Goal: Task Accomplishment & Management: Use online tool/utility

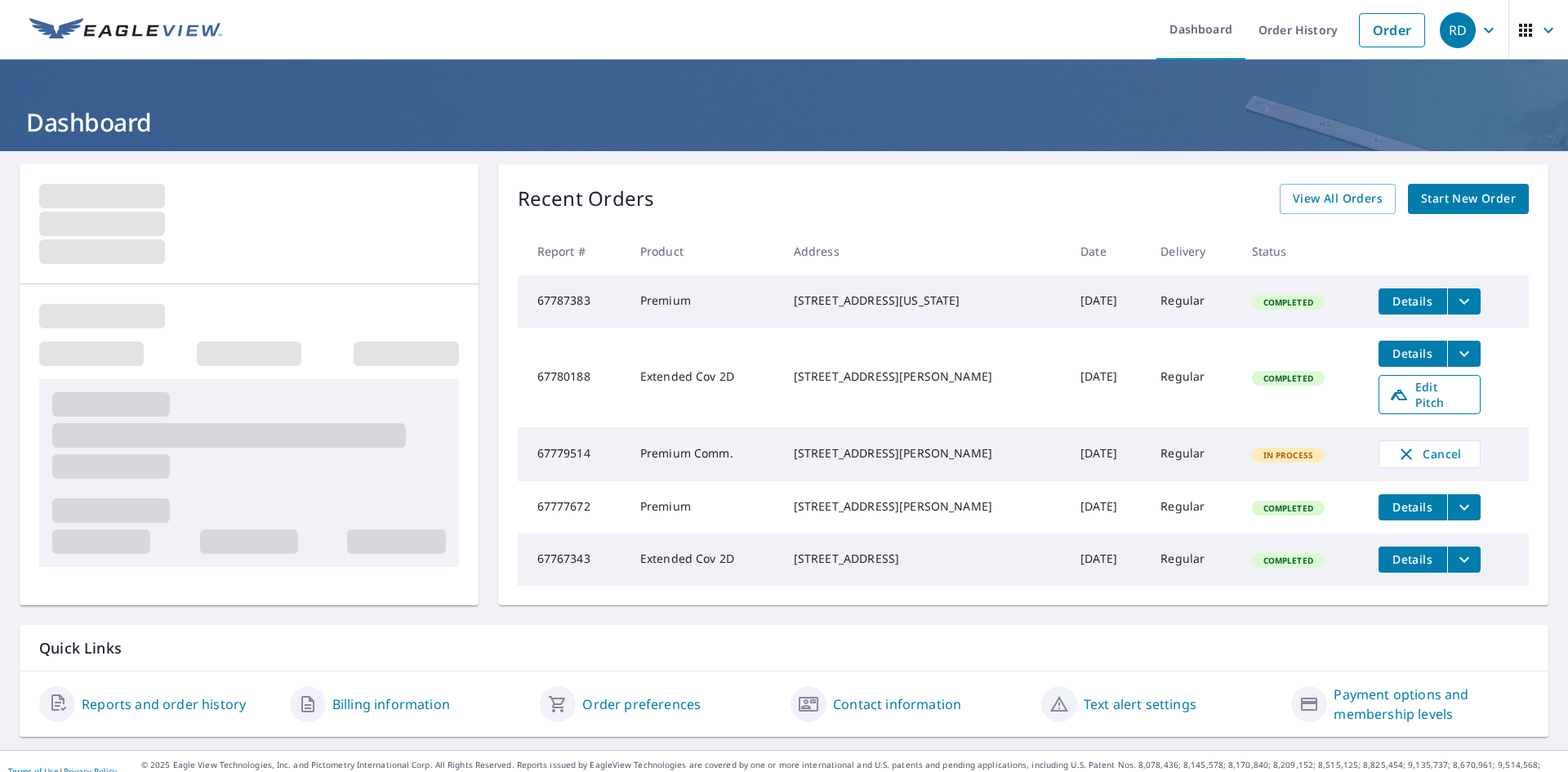
click at [1444, 397] on span "Edit Pitch" at bounding box center [1430, 393] width 80 height 31
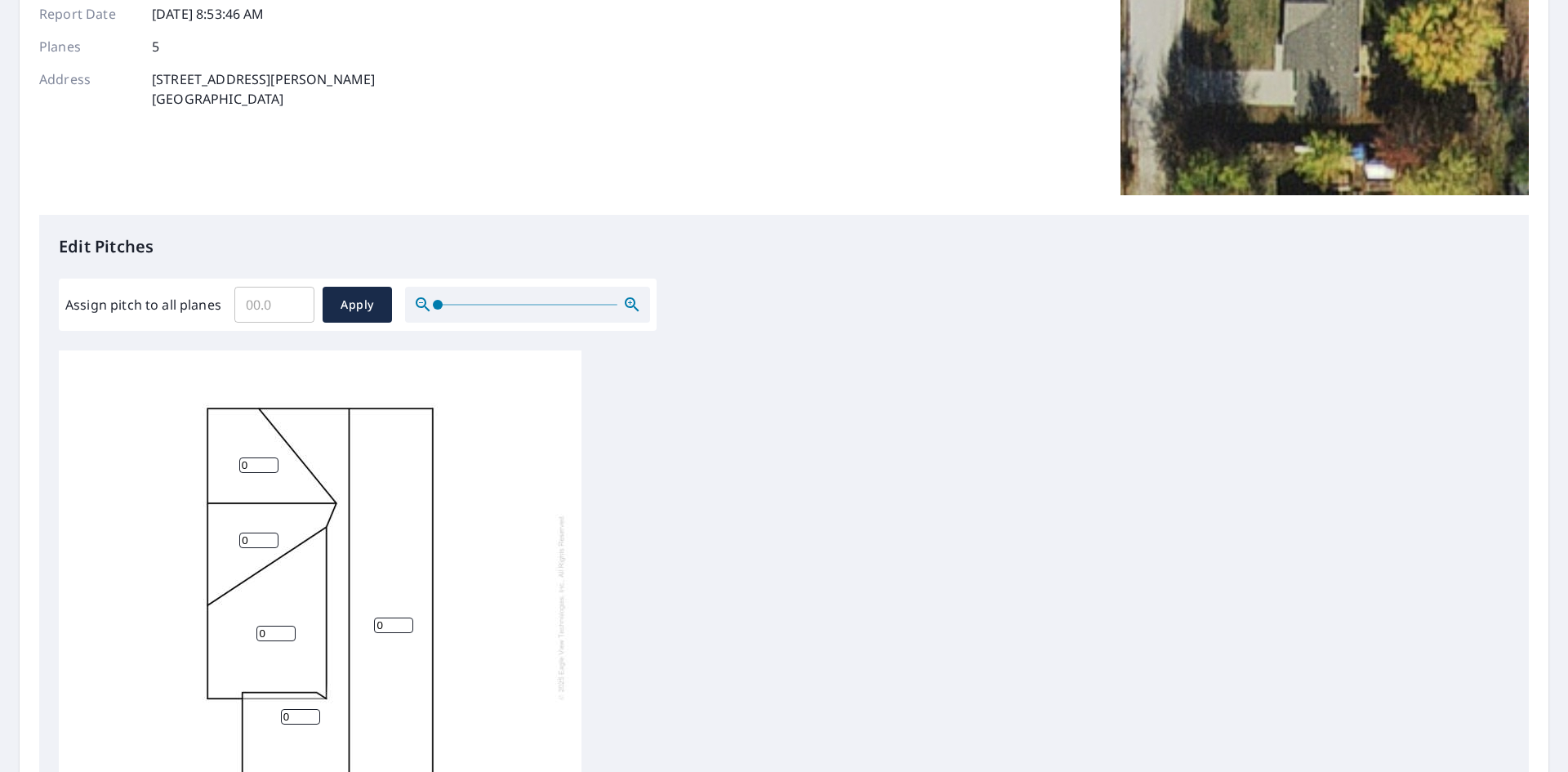
scroll to position [490, 0]
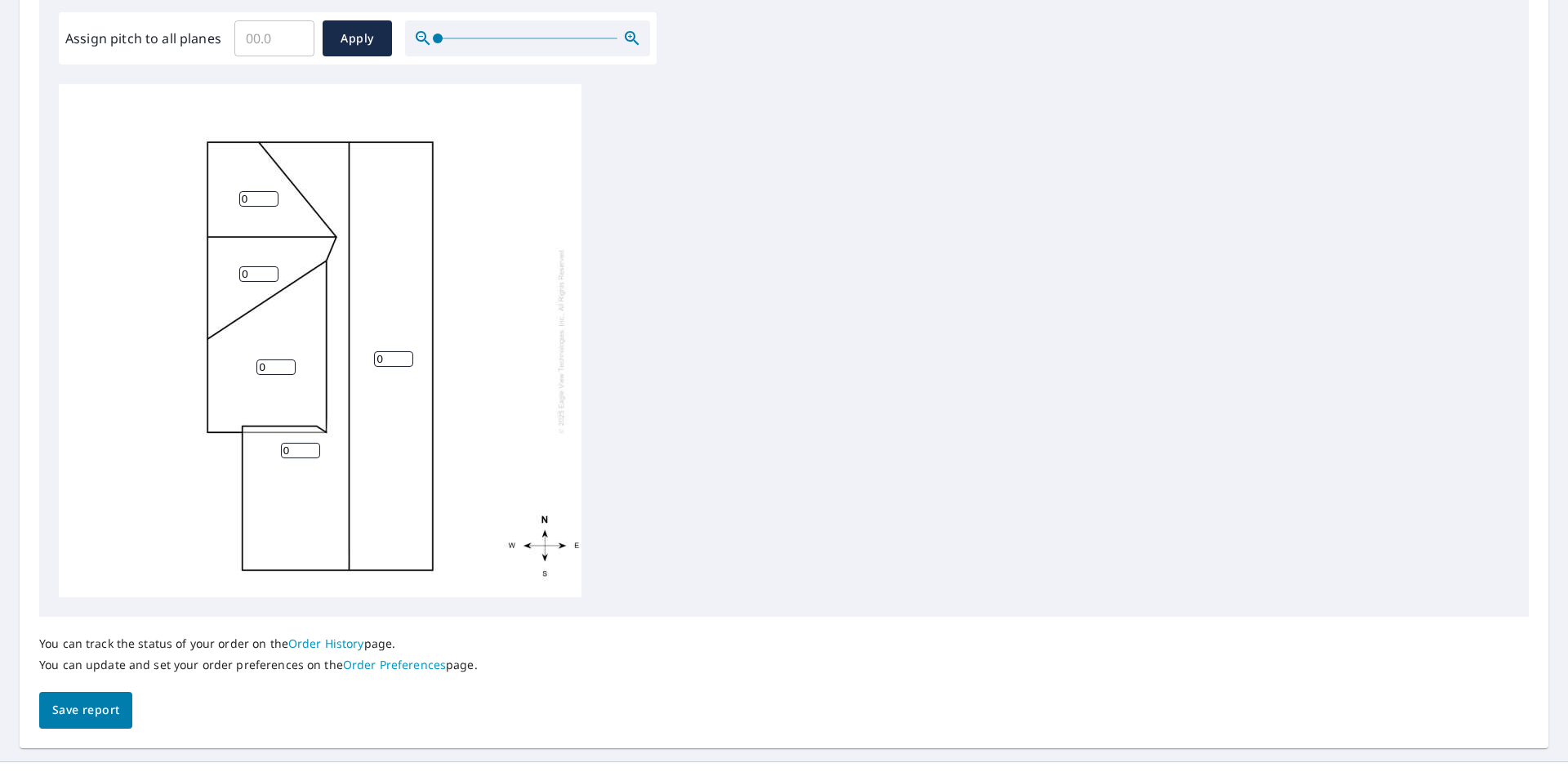
click at [277, 37] on input "Assign pitch to all planes" at bounding box center [275, 38] width 80 height 46
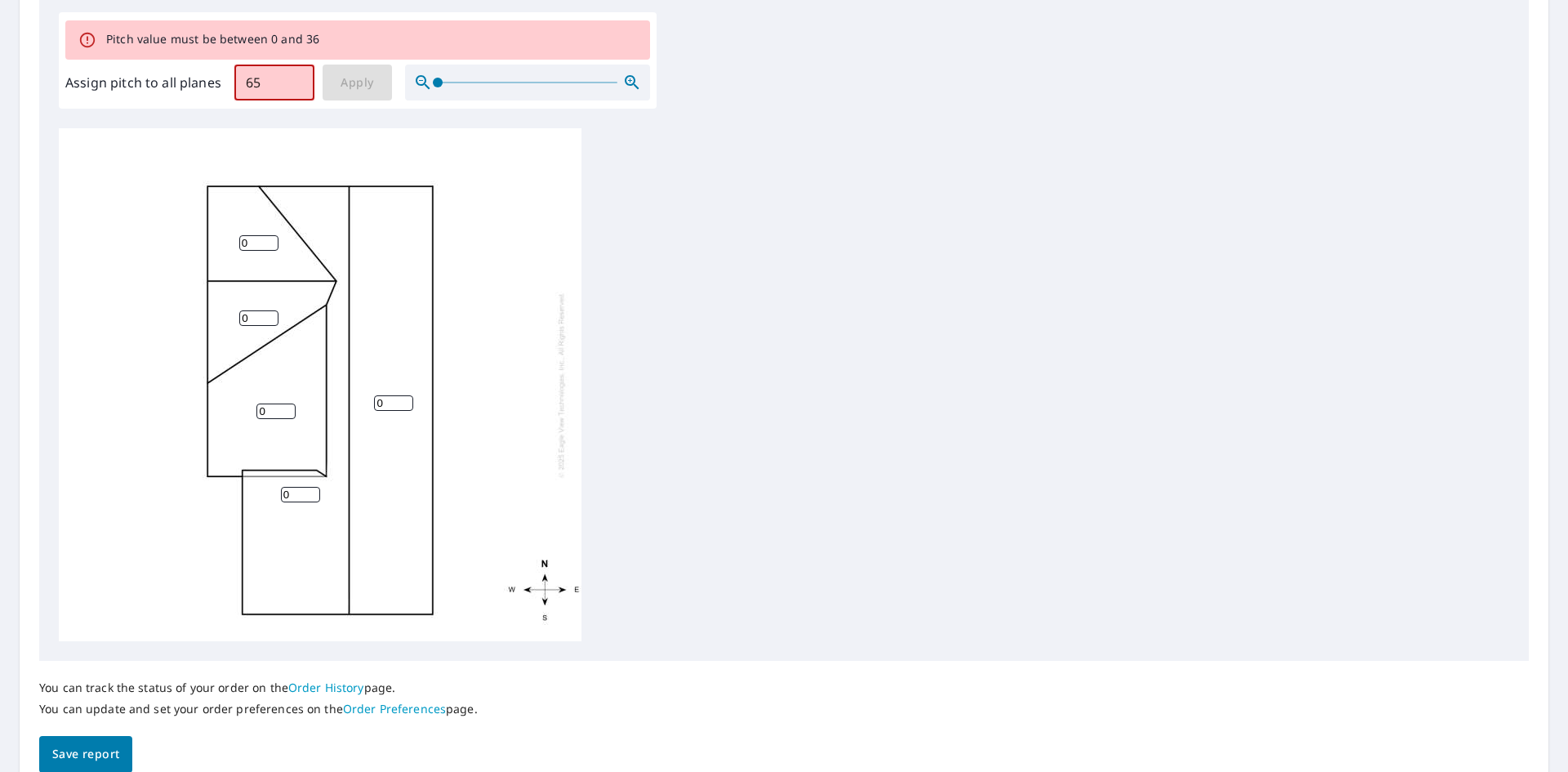
type input "6"
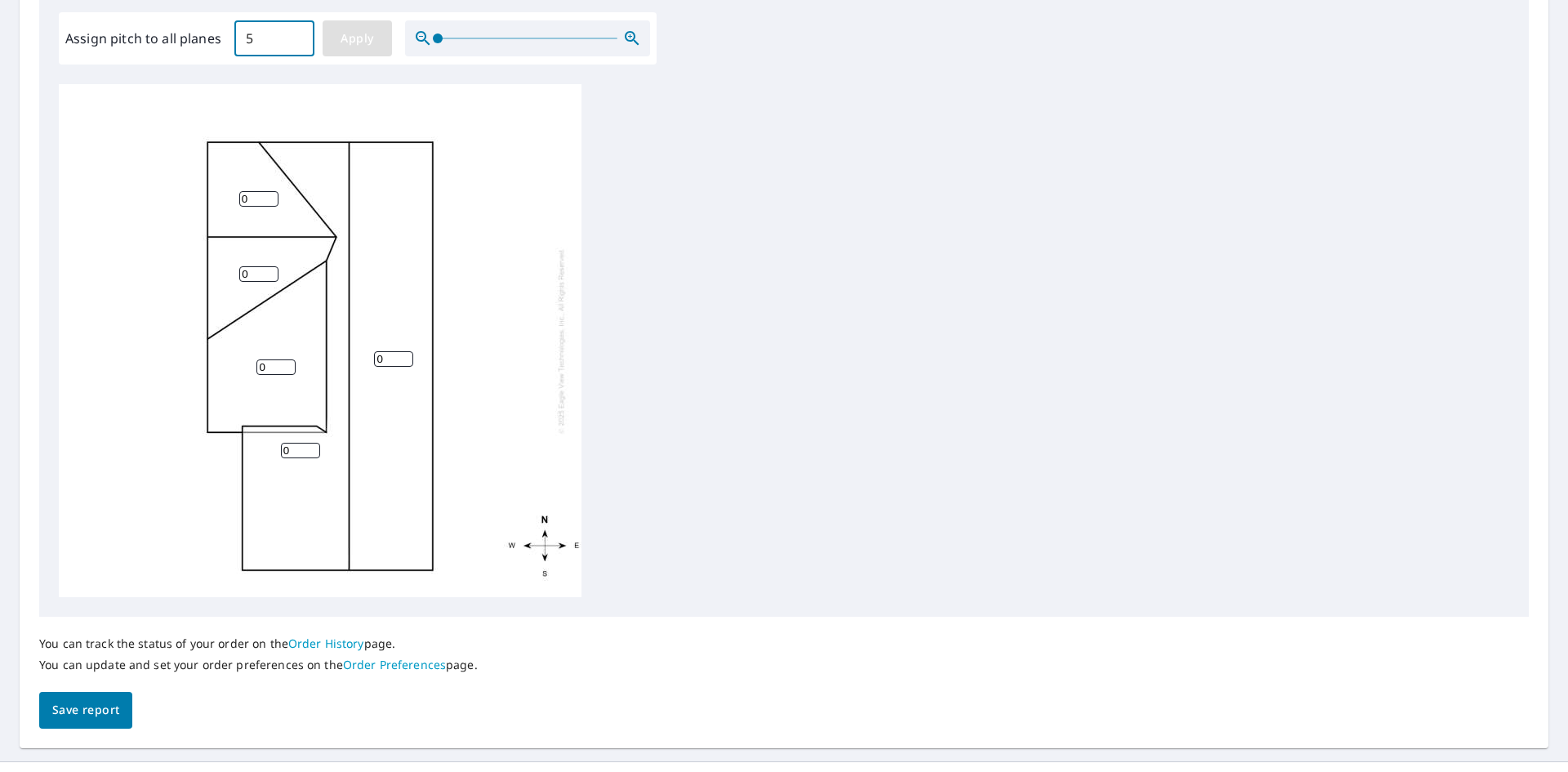
type input "5"
click at [338, 38] on span "Apply" at bounding box center [357, 39] width 43 height 21
type input "5"
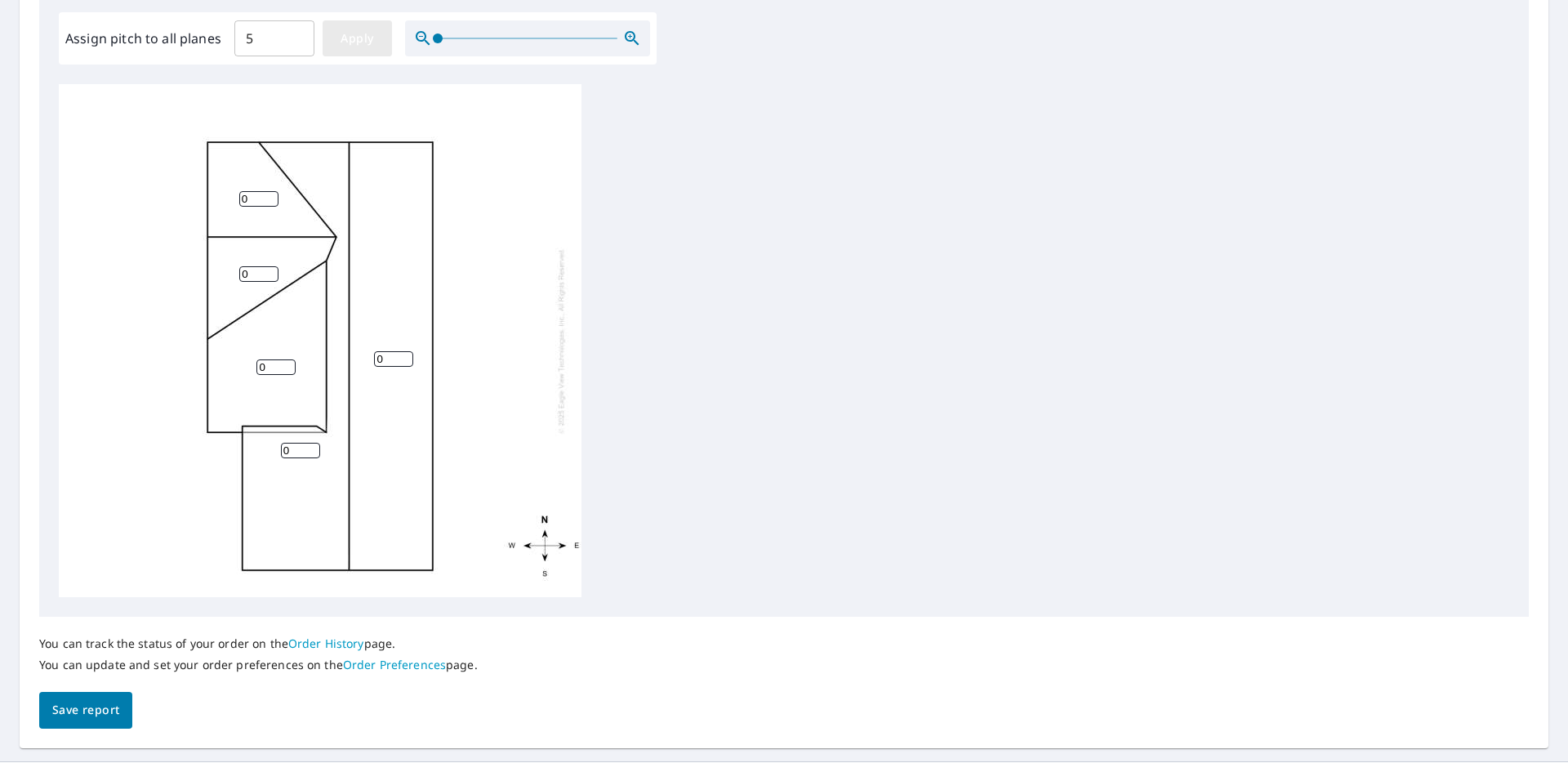
type input "5"
click at [120, 715] on button "Save report" at bounding box center [86, 709] width 94 height 36
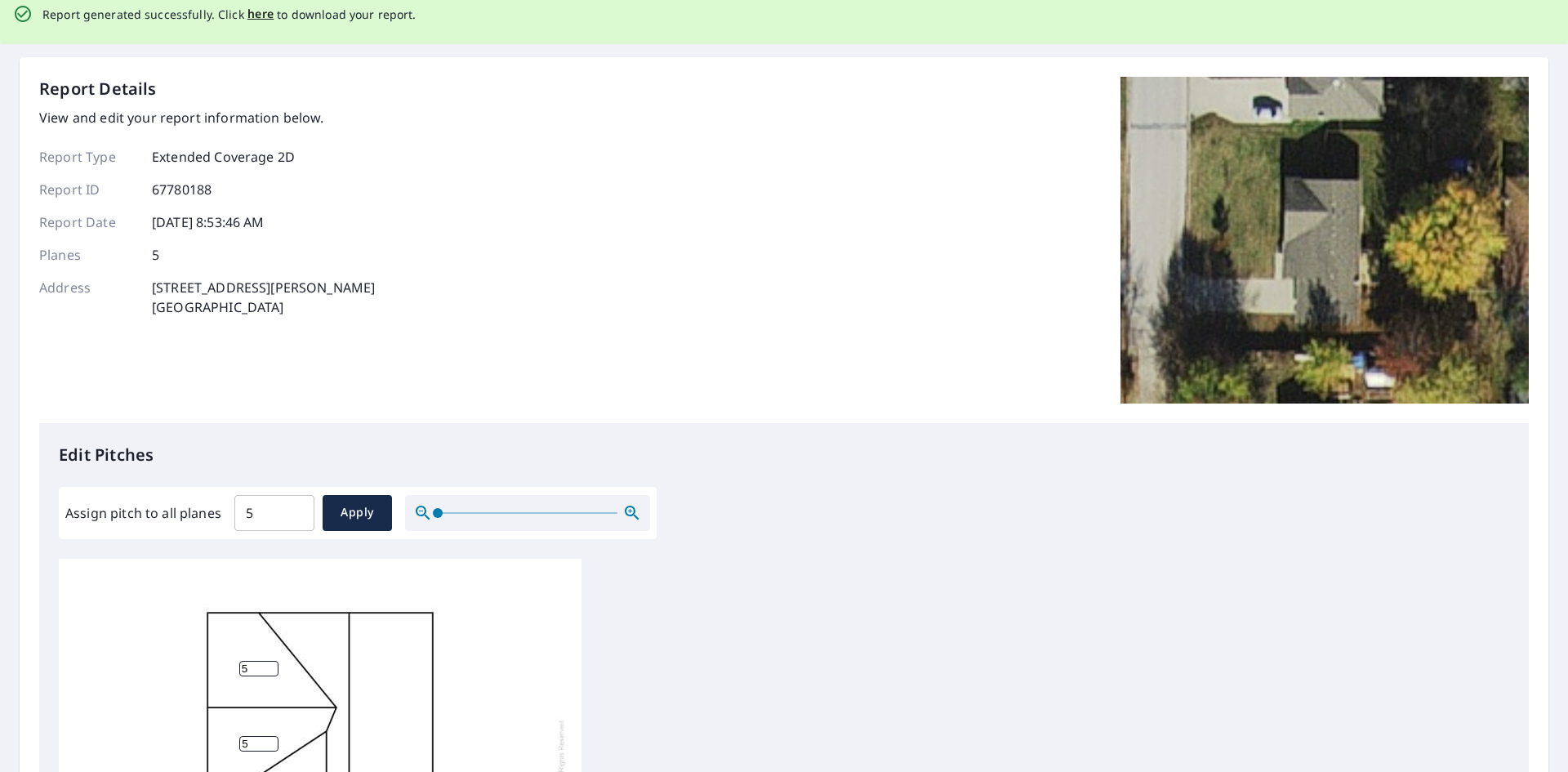
scroll to position [0, 0]
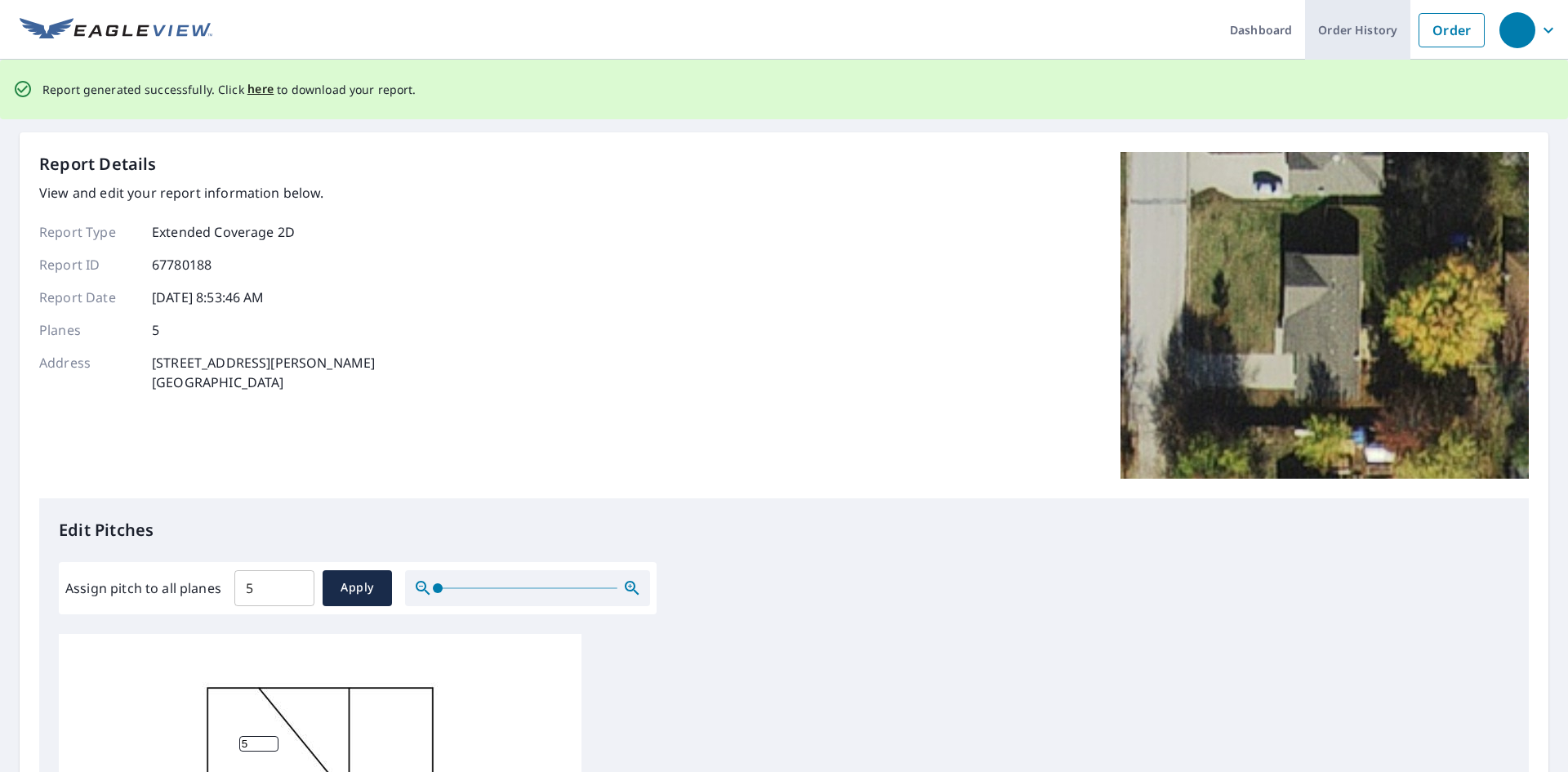
click at [1363, 29] on link "Order History" at bounding box center [1358, 30] width 106 height 60
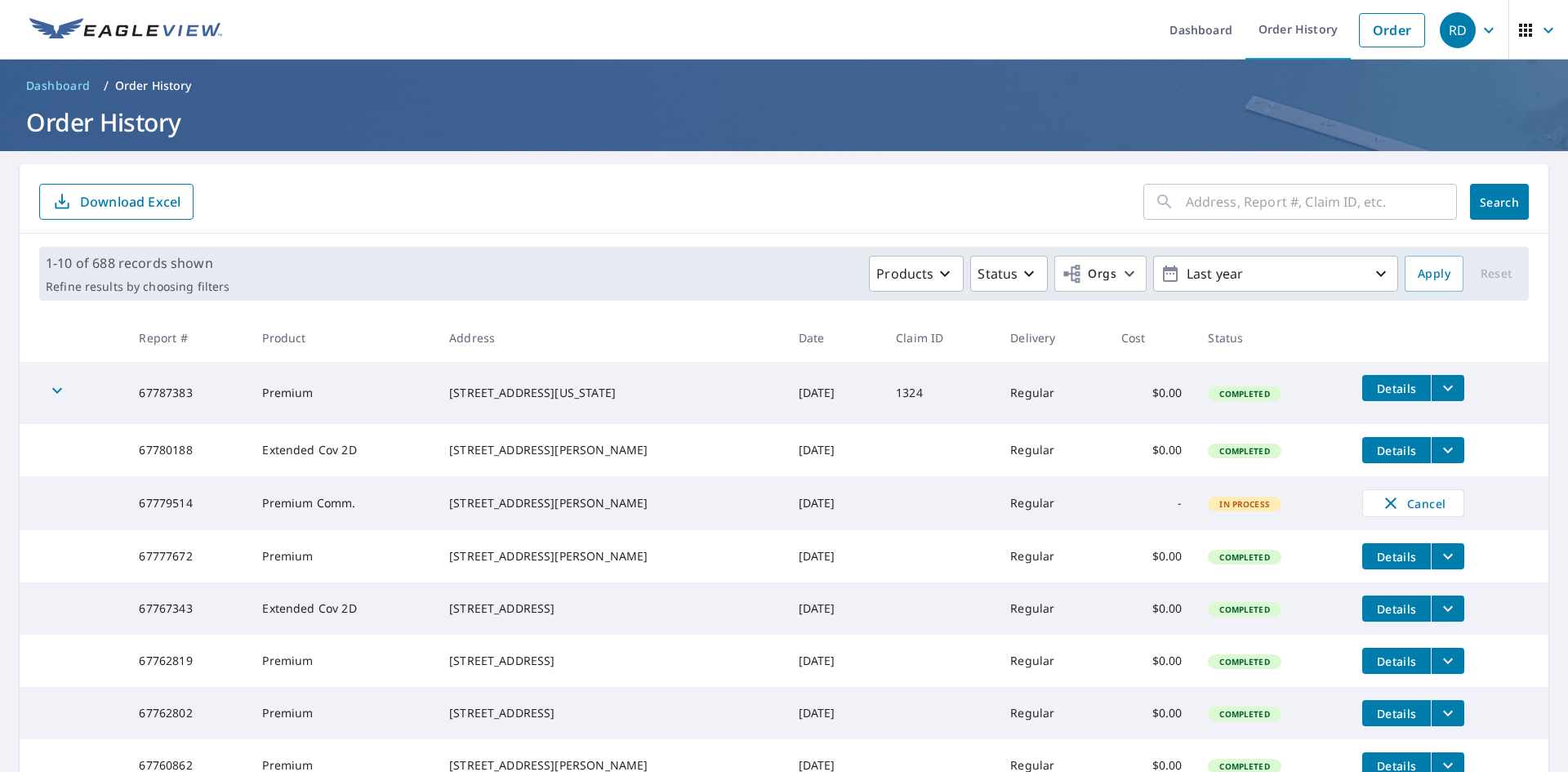
click at [1440, 448] on icon "filesDropdownBtn-67780188" at bounding box center [1447, 450] width 20 height 20
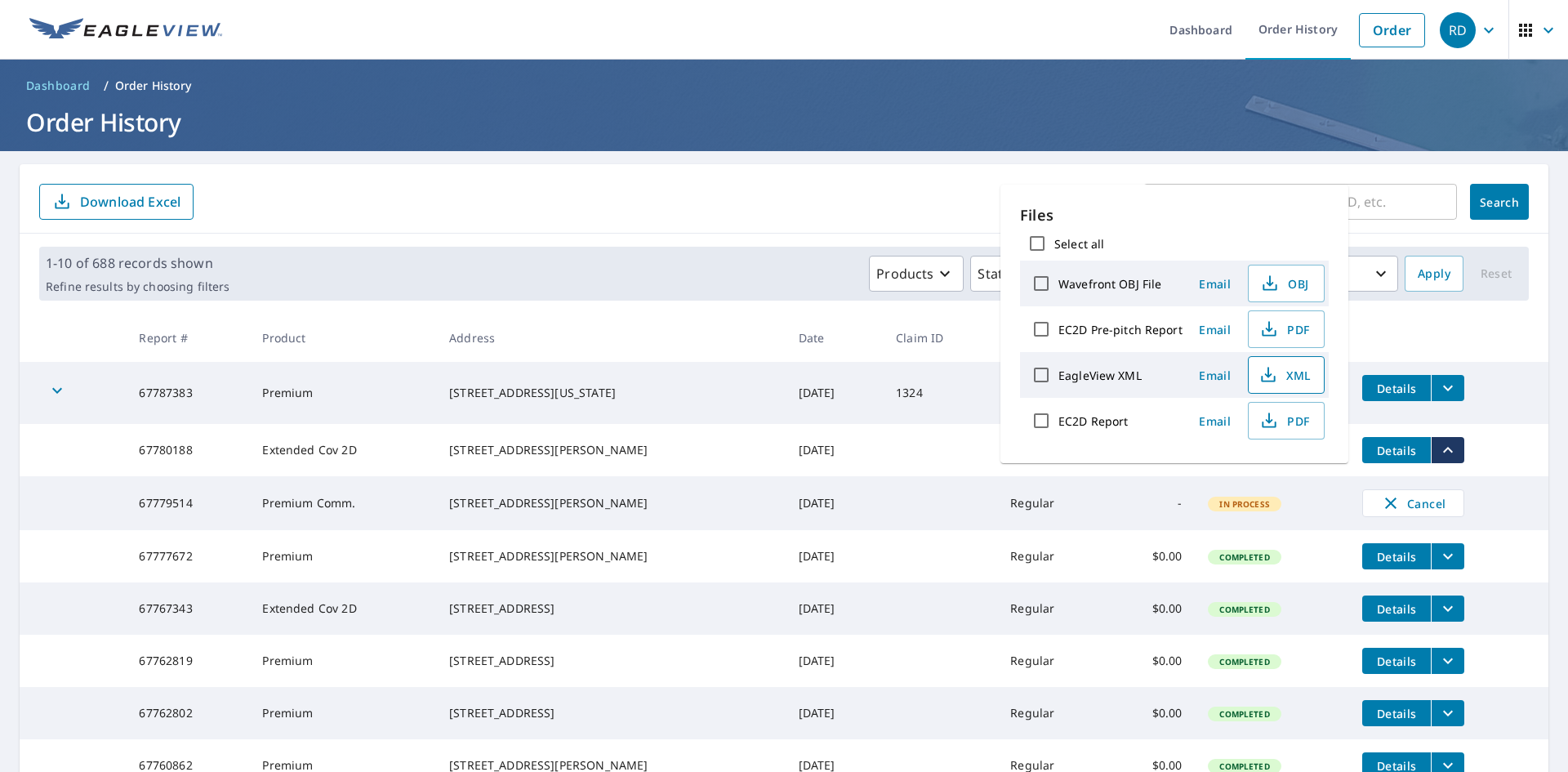
click at [1274, 386] on button "XML" at bounding box center [1287, 375] width 77 height 37
click at [1297, 427] on span "PDF" at bounding box center [1285, 420] width 52 height 20
click at [573, 205] on form "​ Search Download Excel" at bounding box center [784, 202] width 1489 height 36
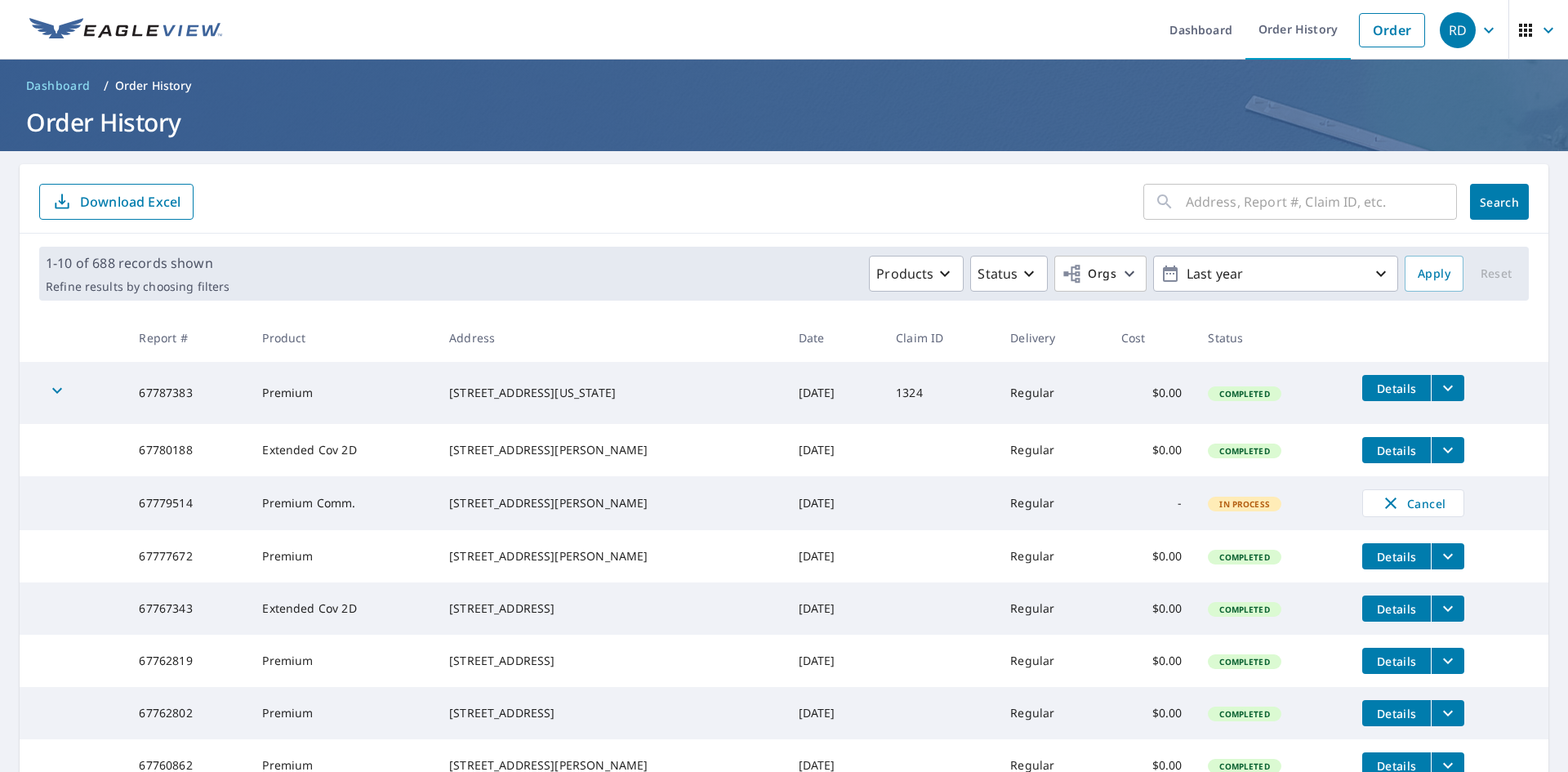
click at [149, 83] on p "Order History" at bounding box center [153, 85] width 77 height 16
click at [1186, 29] on link "Dashboard" at bounding box center [1201, 30] width 89 height 60
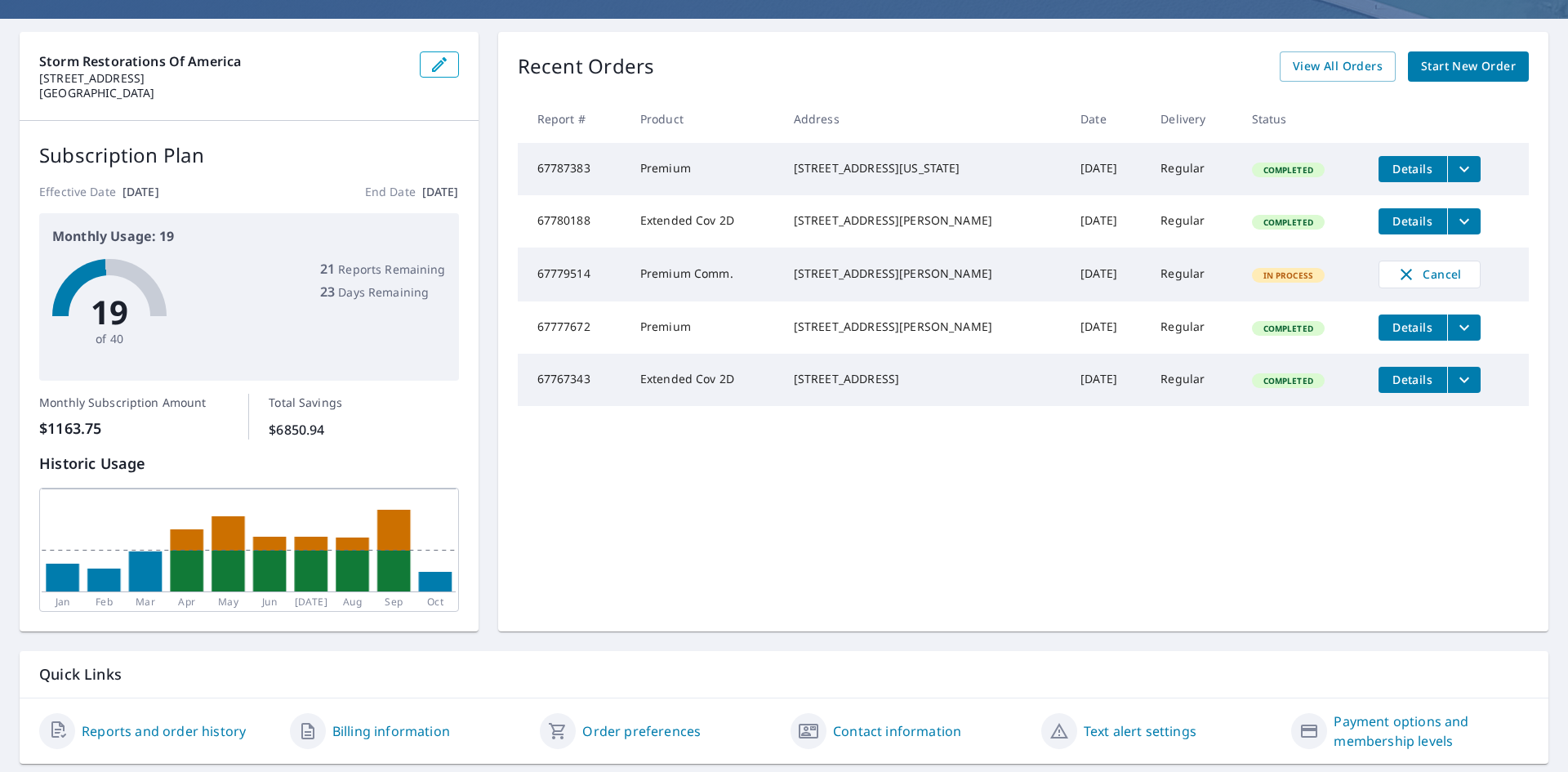
scroll to position [179, 0]
